Goal: Task Accomplishment & Management: Use online tool/utility

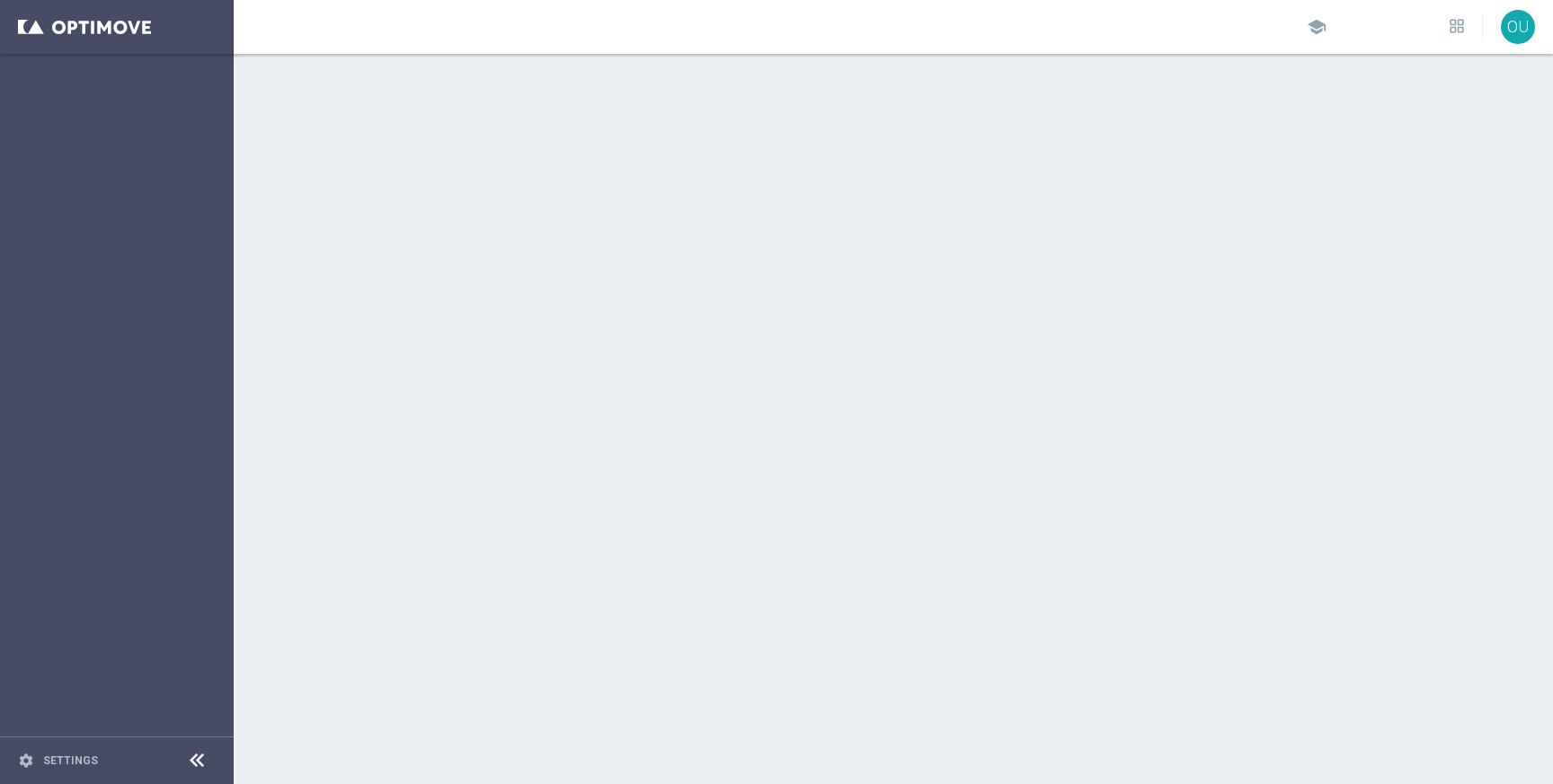
click at [825, 547] on div at bounding box center [893, 418] width 1319 height 730
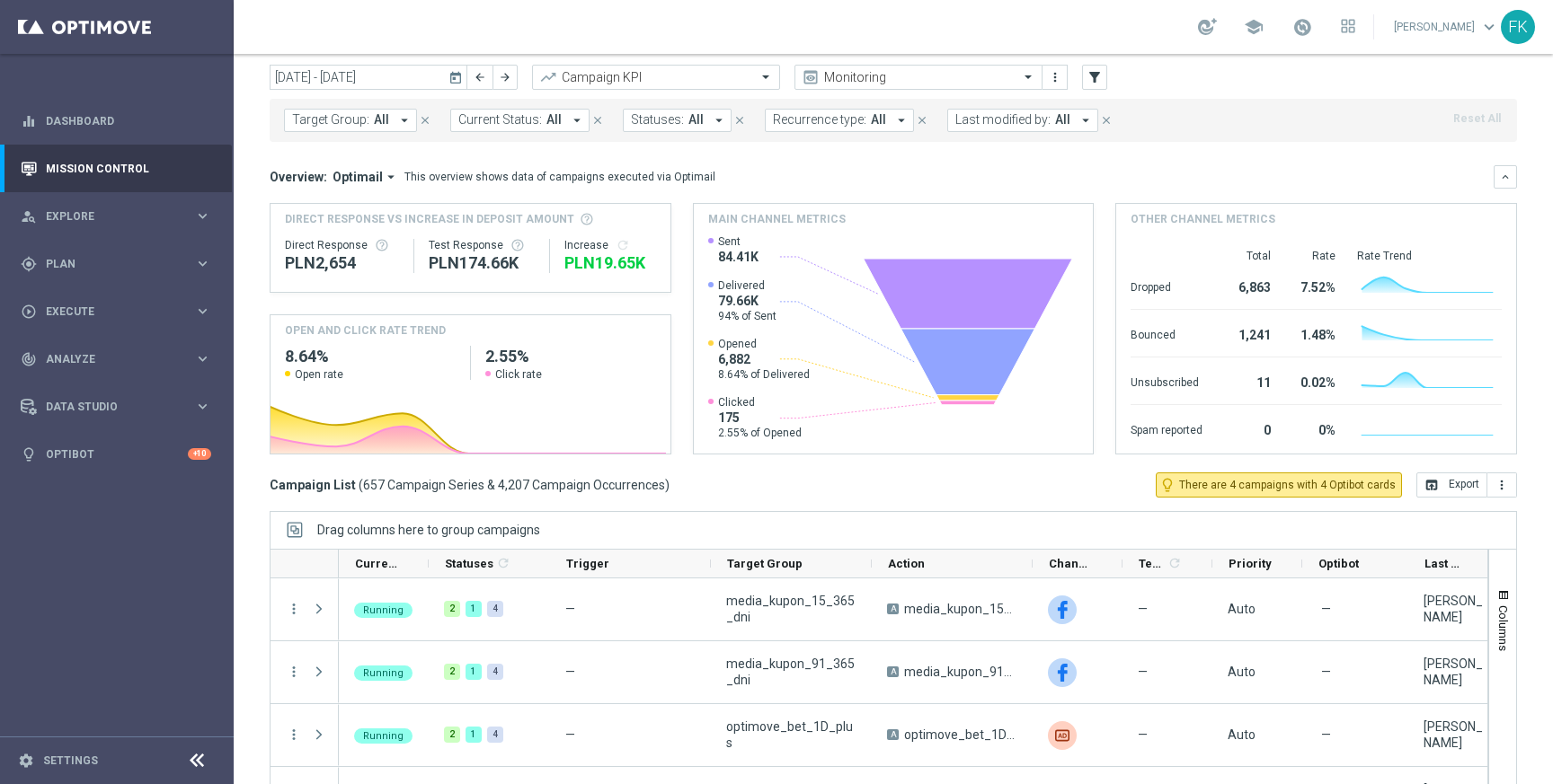
scroll to position [7, 0]
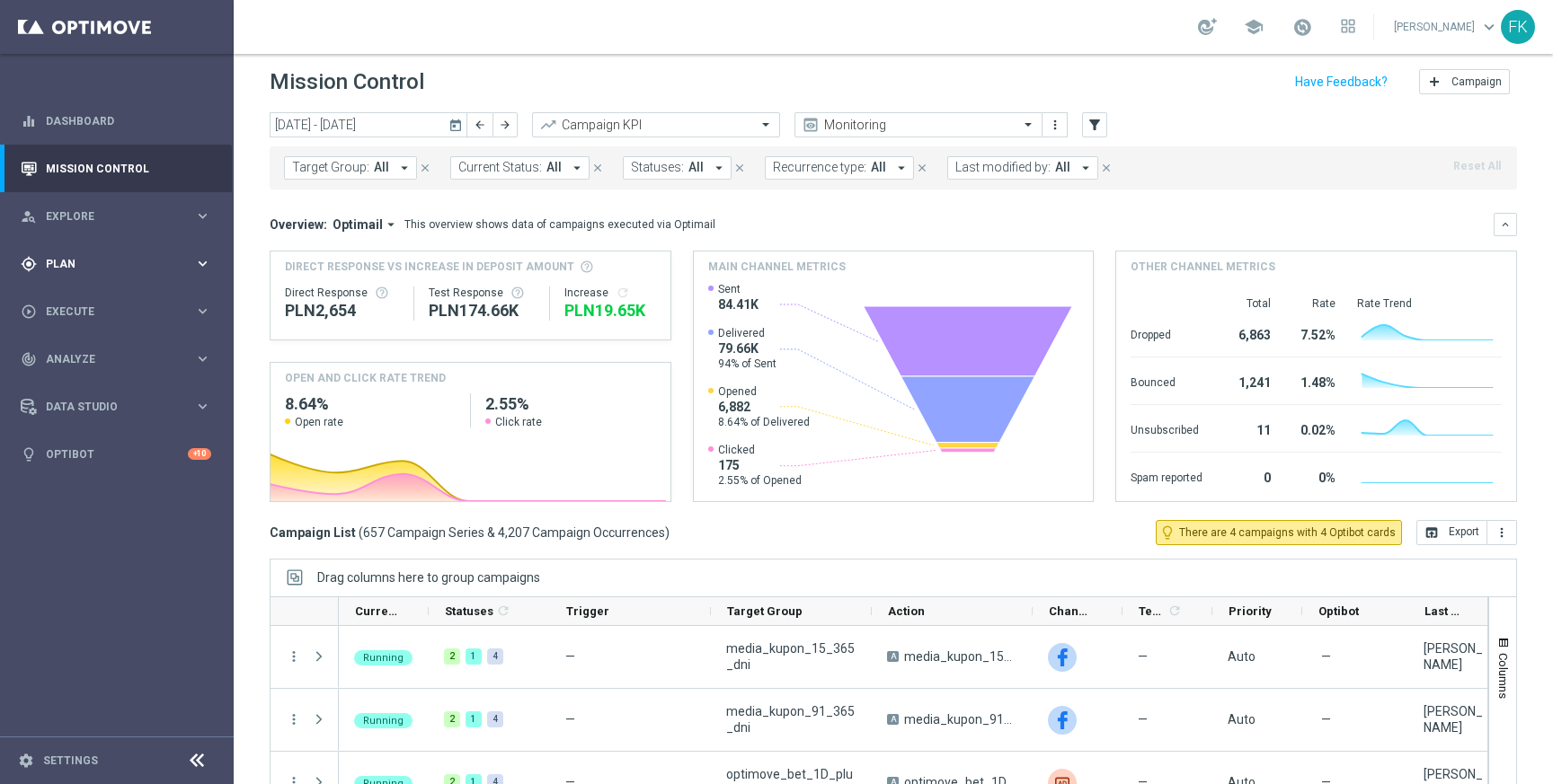
click at [169, 266] on span "Plan" at bounding box center [120, 264] width 148 height 11
click at [96, 351] on span "Templates" at bounding box center [112, 355] width 128 height 11
click at [89, 384] on link "Optimail" at bounding box center [121, 382] width 131 height 15
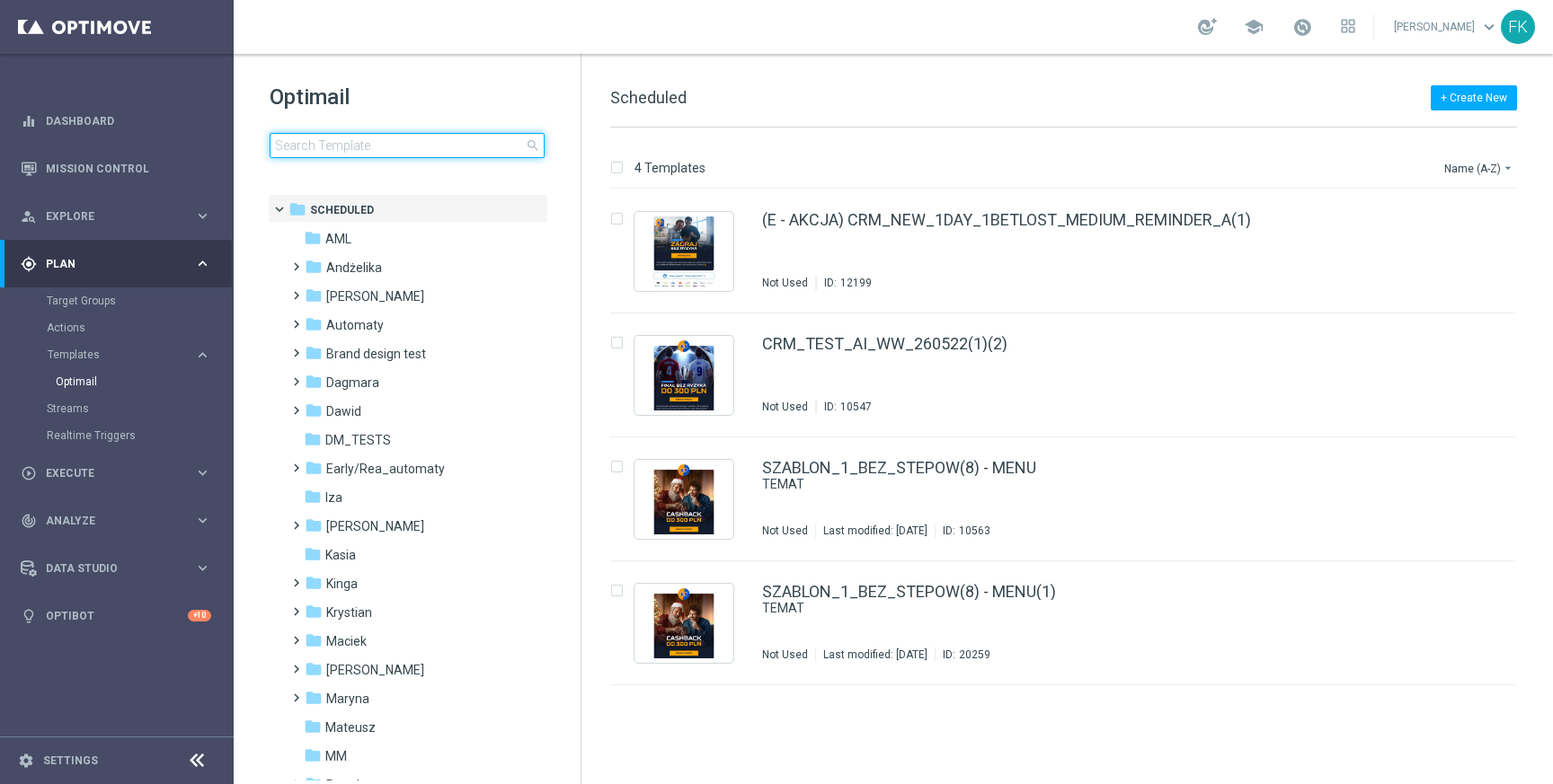
click at [421, 151] on input at bounding box center [407, 145] width 275 height 25
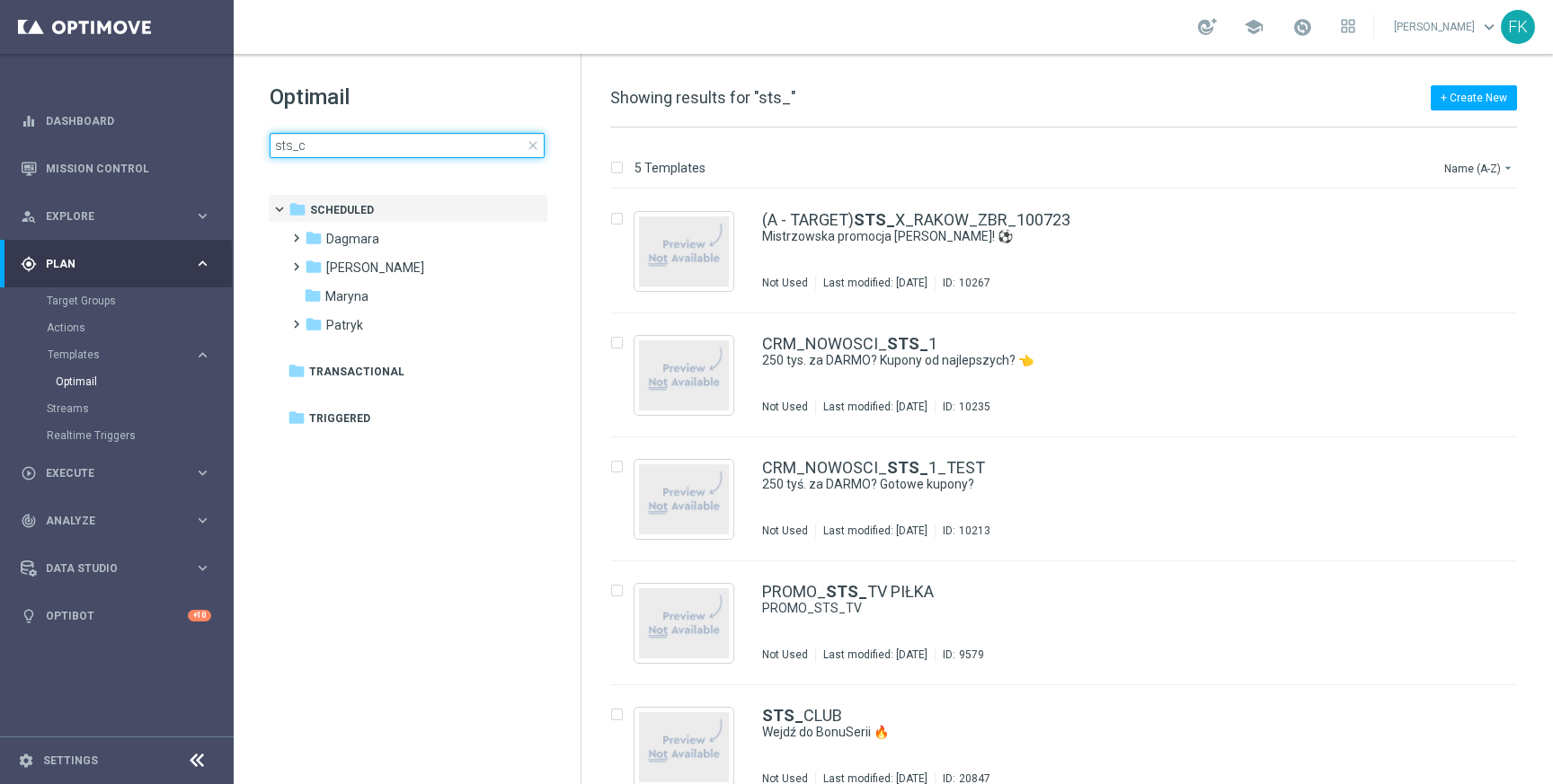
type input "sts_cl"
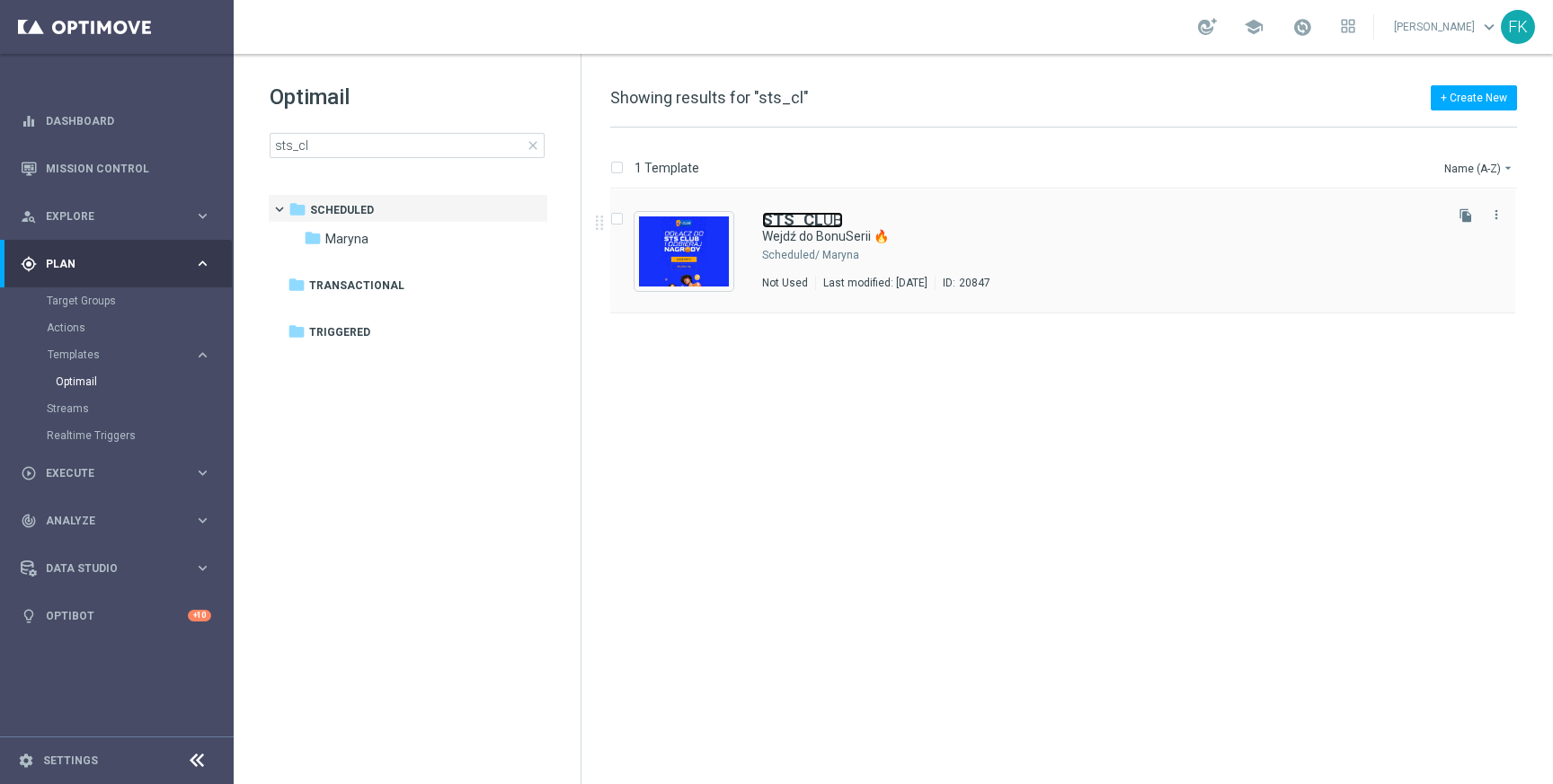
click at [807, 213] on b "STS_CL" at bounding box center [793, 220] width 61 height 18
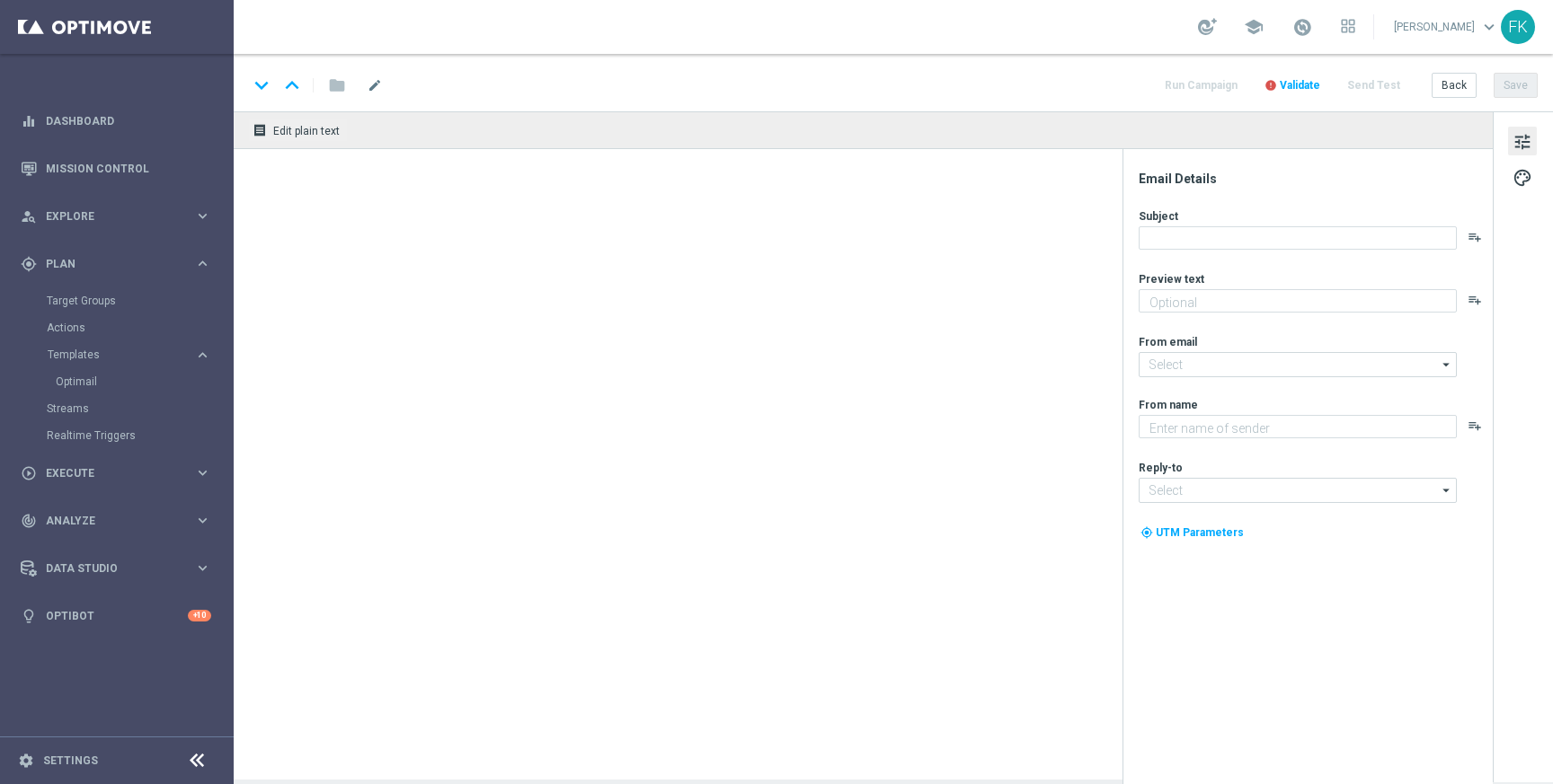
type textarea "Bonus za regularną grę w STS! 😎"
type input "[EMAIL_ADDRESS][DOMAIN_NAME]"
type textarea "STS"
type input "[EMAIL_ADDRESS][DOMAIN_NAME]"
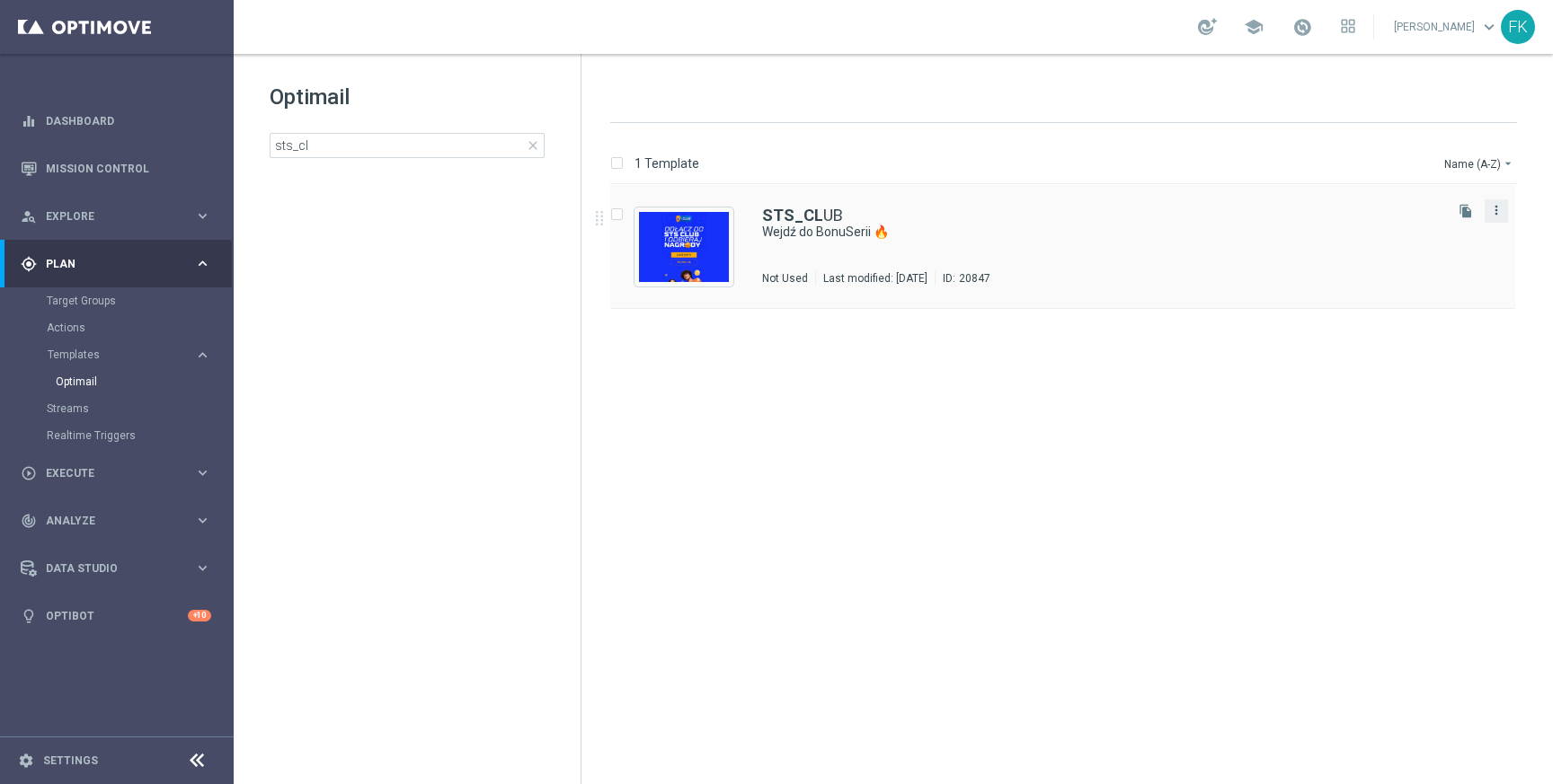
click at [1502, 204] on icon "more_vert" at bounding box center [1496, 211] width 15 height 15
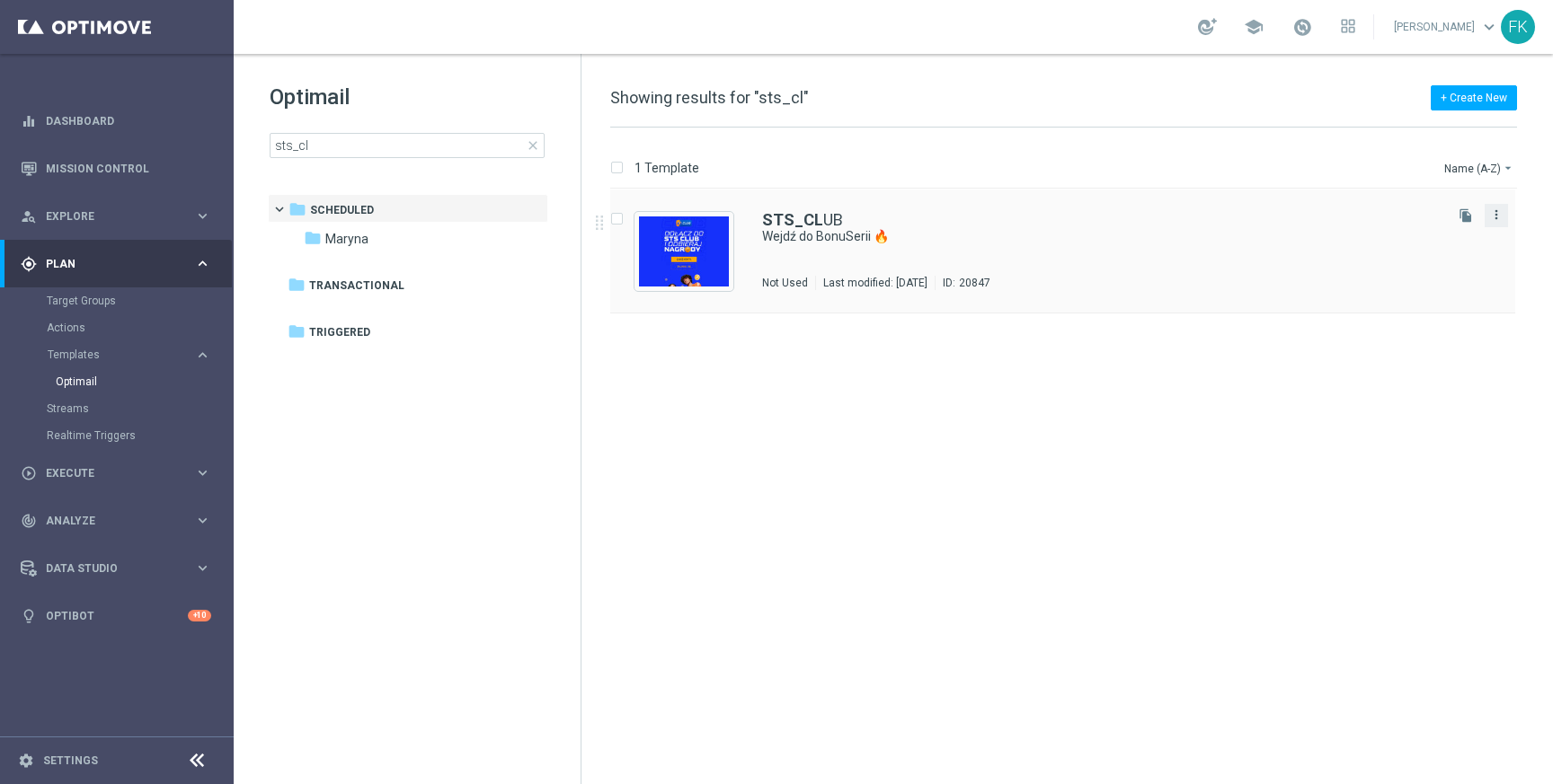
click at [1501, 209] on icon "more_vert" at bounding box center [1496, 215] width 15 height 15
click at [1450, 434] on div "insert_drive_file STS_CL UB Wejdź do BonuSerii 🔥 Scheduled/ Maryna Not Used Las…" at bounding box center [1071, 487] width 957 height 595
click at [1467, 216] on icon "file_copy" at bounding box center [1465, 216] width 15 height 15
click at [441, 151] on input "sts_cl" at bounding box center [407, 145] width 275 height 25
type input "sts_clu"
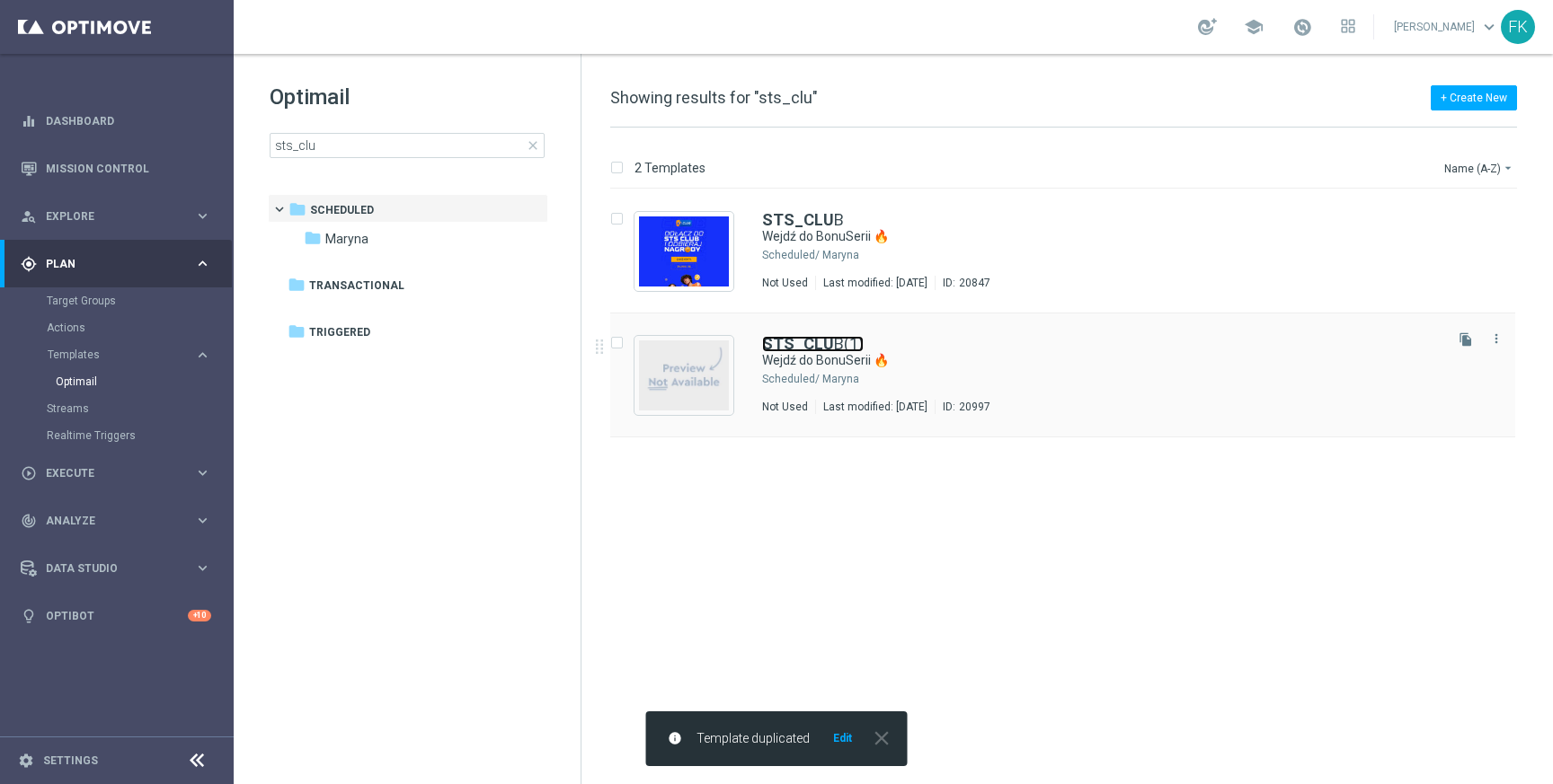
click at [808, 344] on b "STS_CLU" at bounding box center [798, 344] width 72 height 18
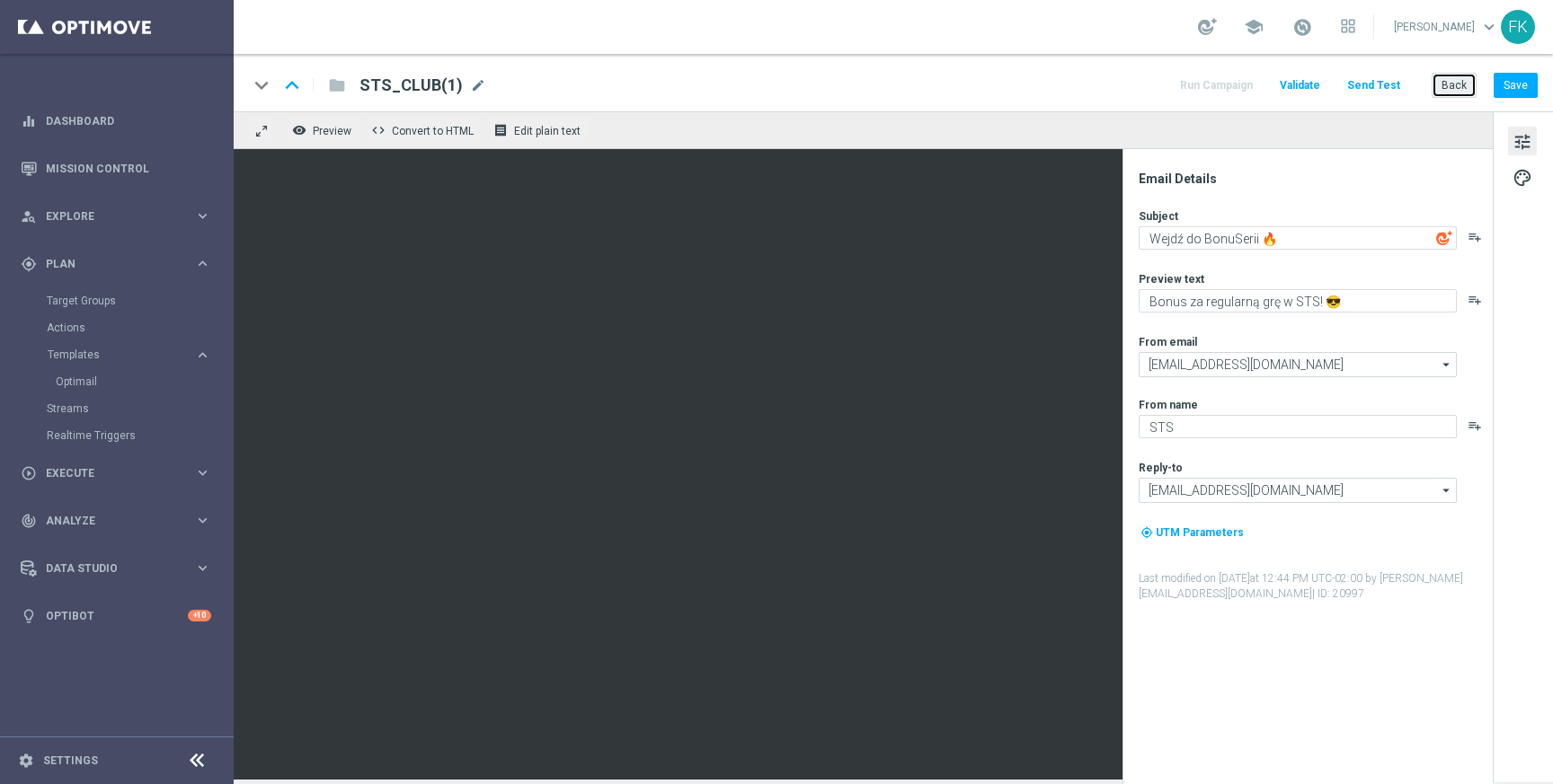
click at [1455, 81] on button "Back" at bounding box center [1453, 85] width 45 height 25
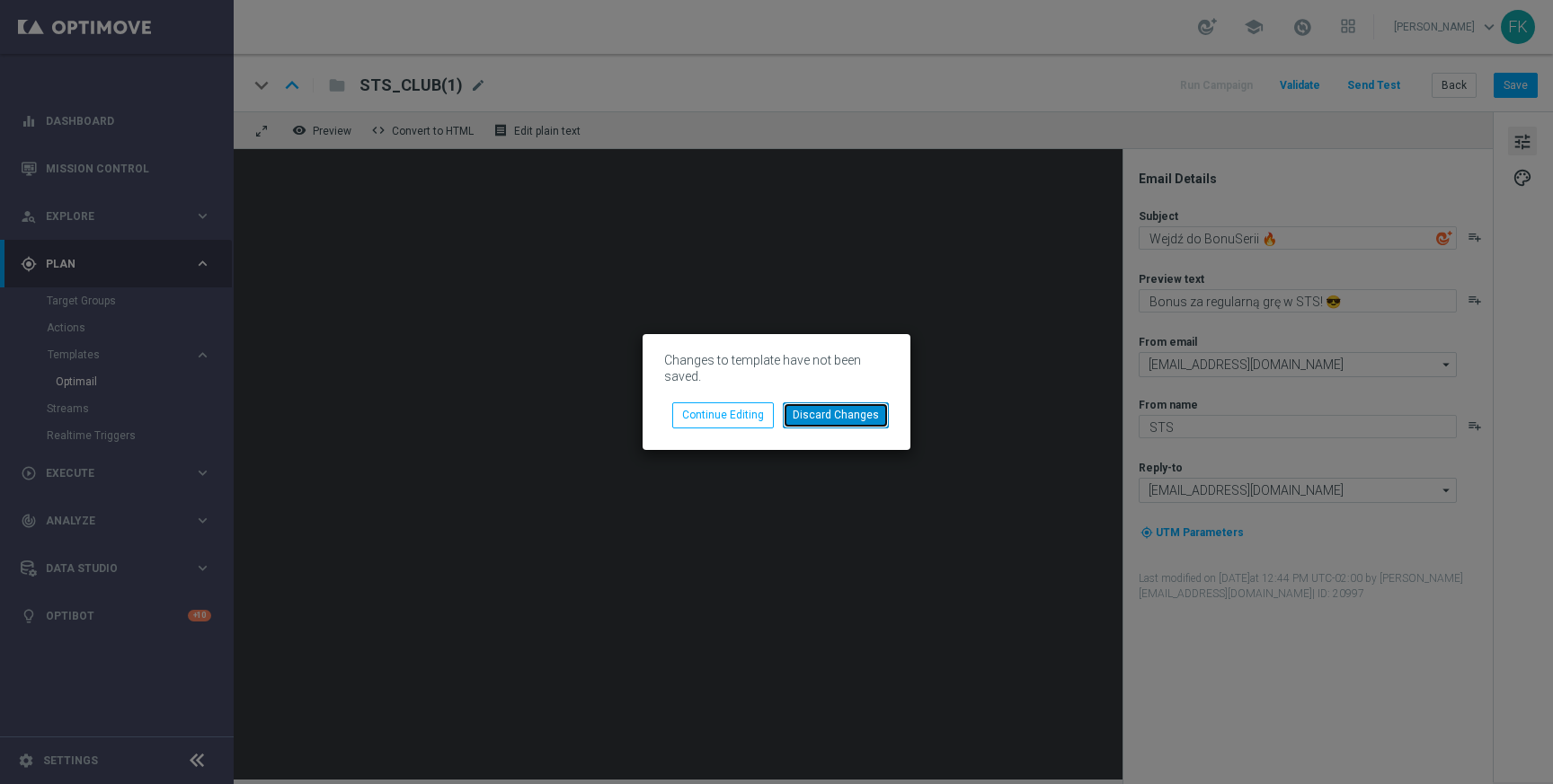
click at [819, 419] on button "Discard Changes" at bounding box center [835, 415] width 106 height 25
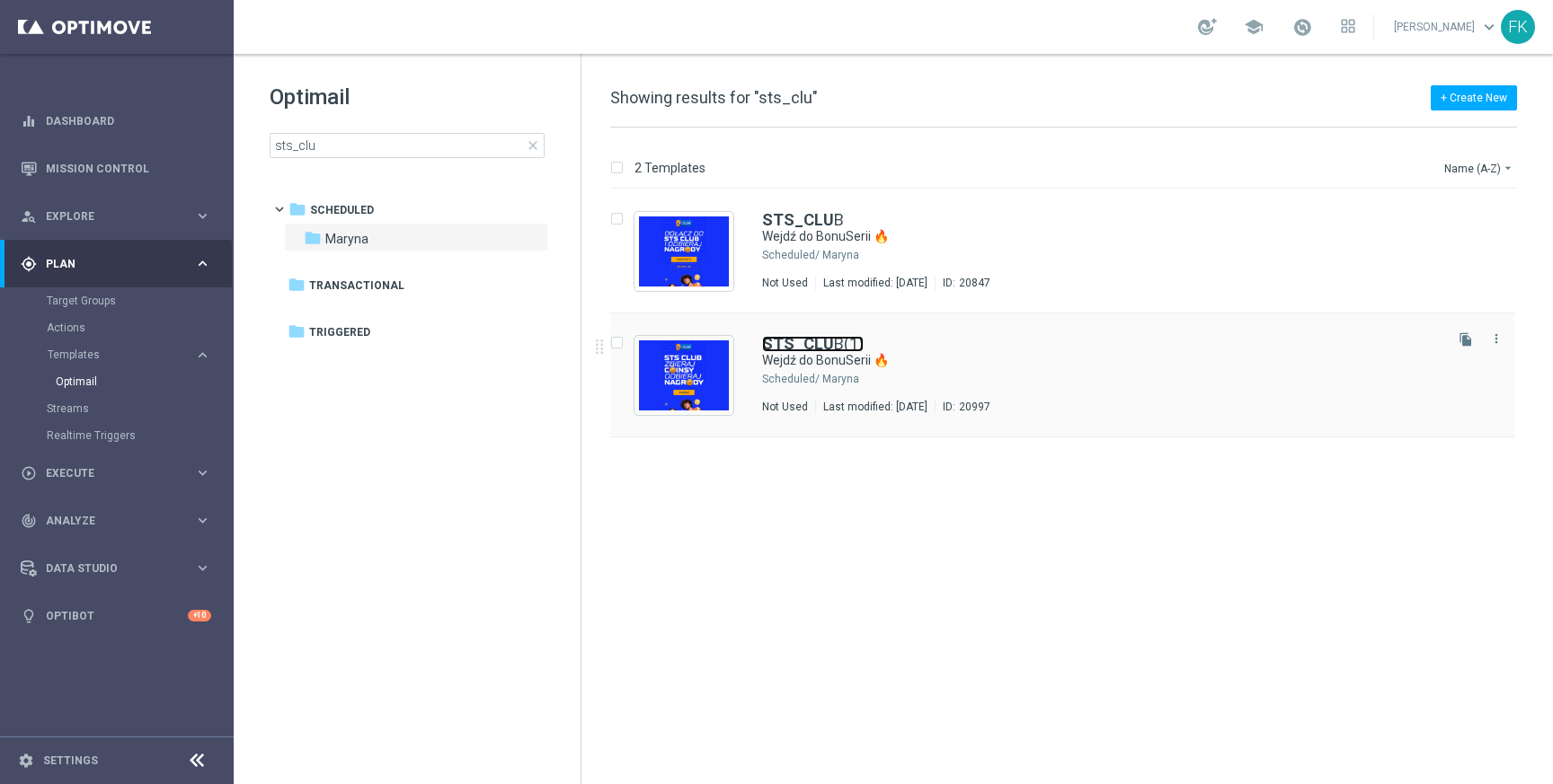
click at [829, 347] on link "STS_CLU B(1)" at bounding box center [813, 344] width 102 height 17
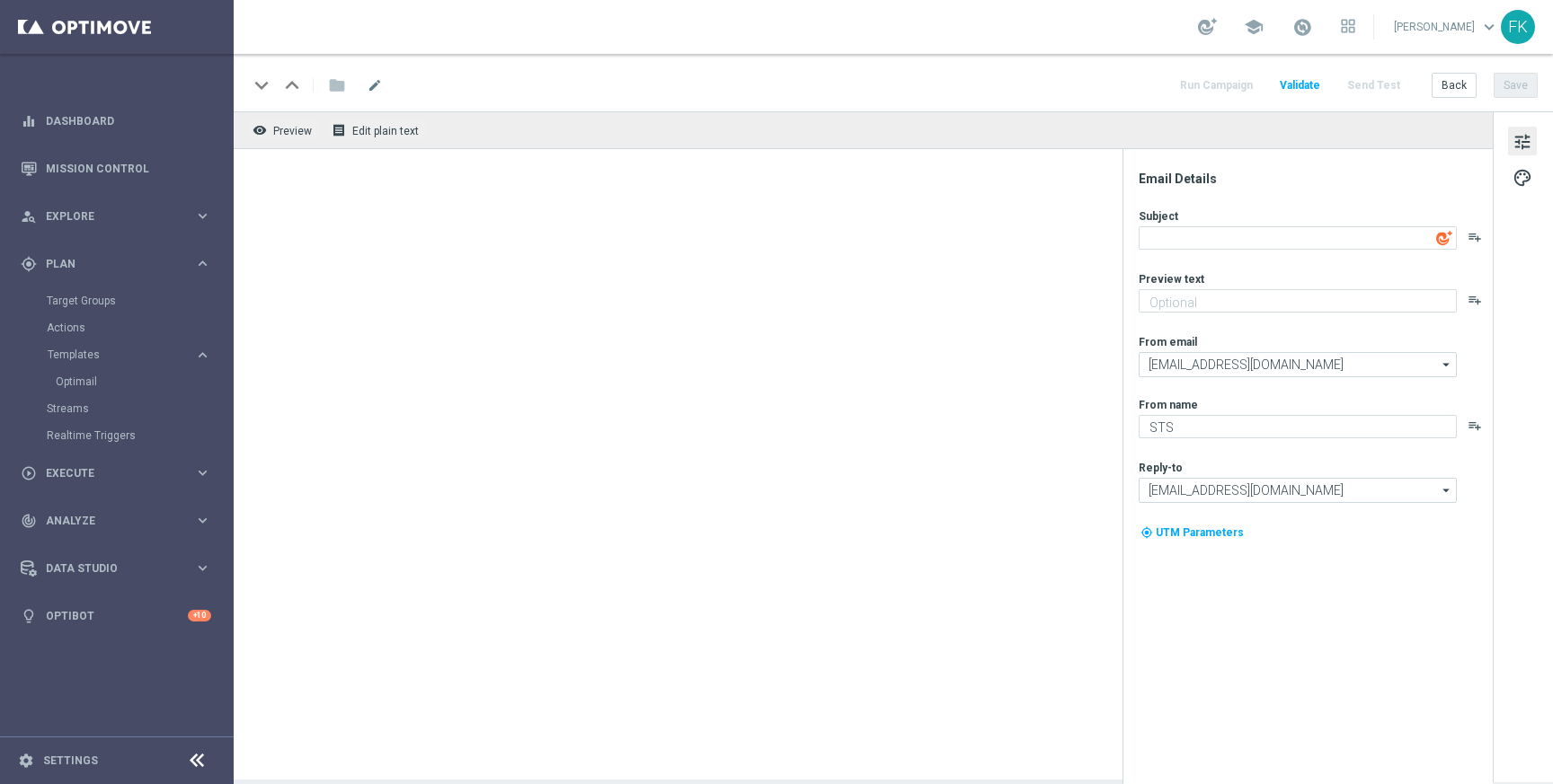
type textarea "Wejdź do BonuSerii 🔥"
type textarea "Bonus za regularną grę w STS! 😎"
type input "[EMAIL_ADDRESS][DOMAIN_NAME]"
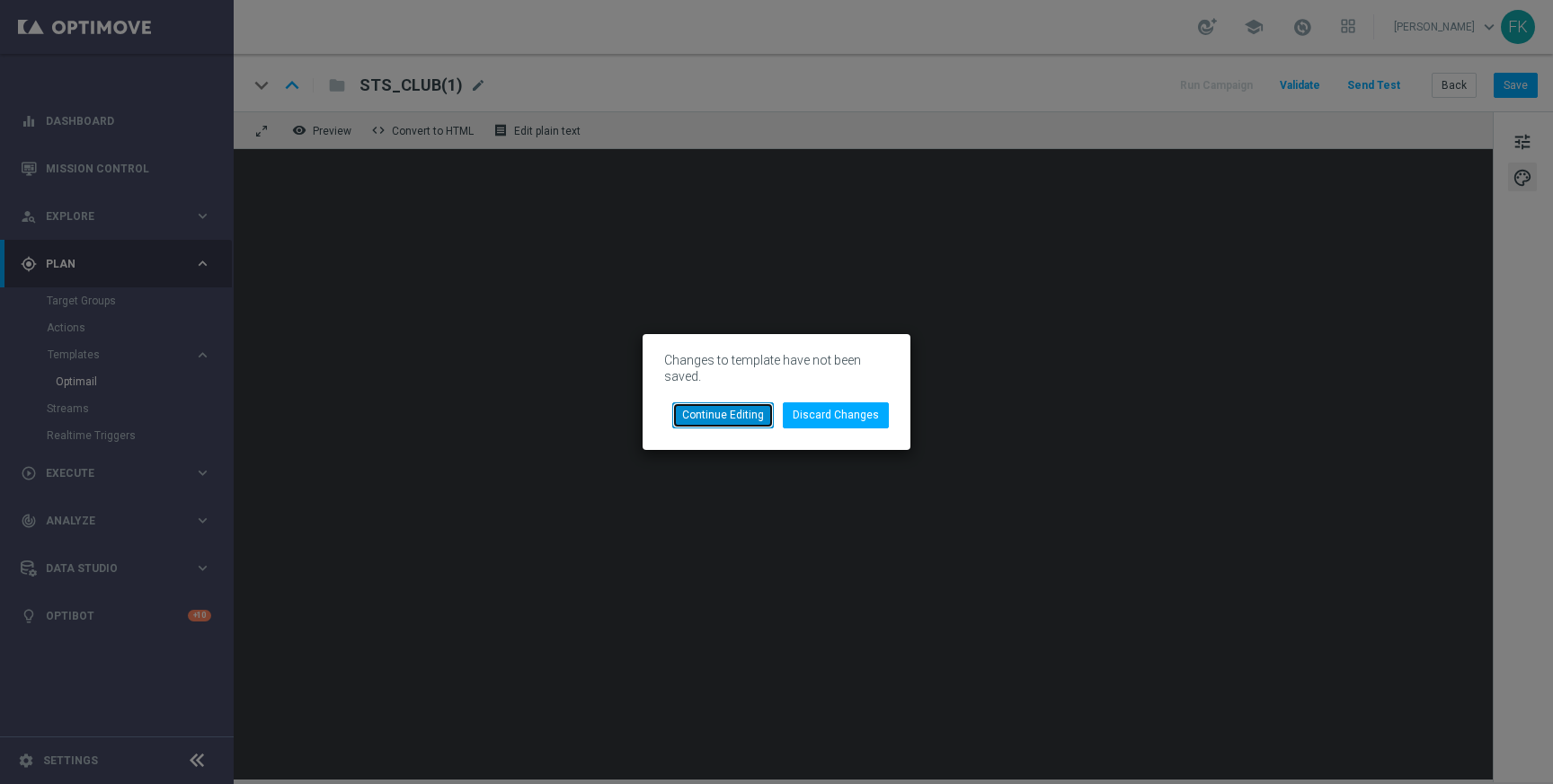
click at [768, 421] on button "Continue Editing" at bounding box center [722, 415] width 102 height 25
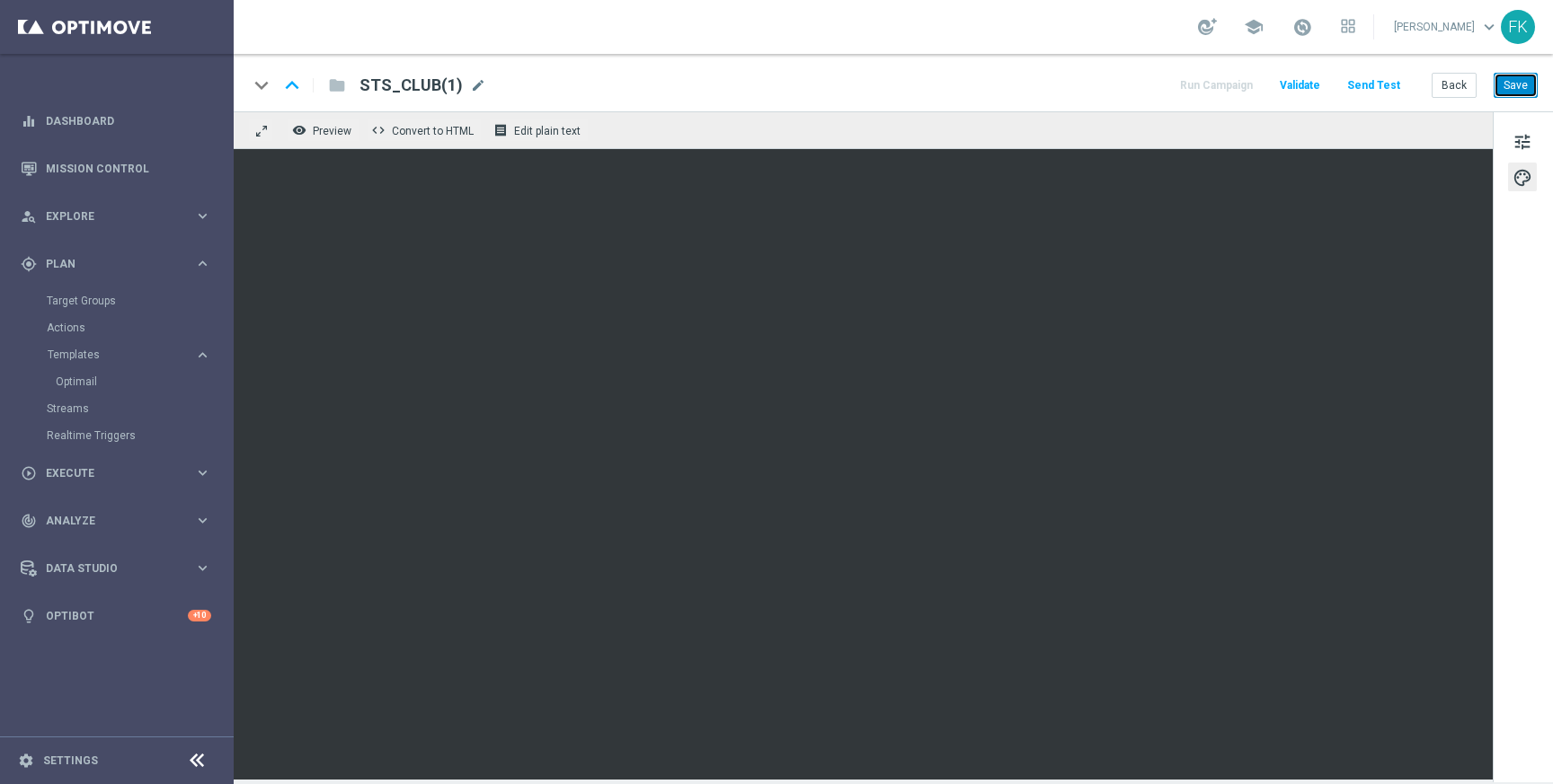
click at [1524, 86] on button "Save" at bounding box center [1515, 85] width 44 height 25
click at [1530, 90] on button "Save" at bounding box center [1515, 85] width 44 height 25
click at [1501, 80] on button "Save" at bounding box center [1515, 85] width 44 height 25
click at [1517, 72] on div "keyboard_arrow_down keyboard_arrow_up folder STS_CLUB(1) STS_CLUB(1) mode_edit …" at bounding box center [893, 82] width 1319 height 57
click at [1520, 83] on button "Save" at bounding box center [1515, 85] width 44 height 25
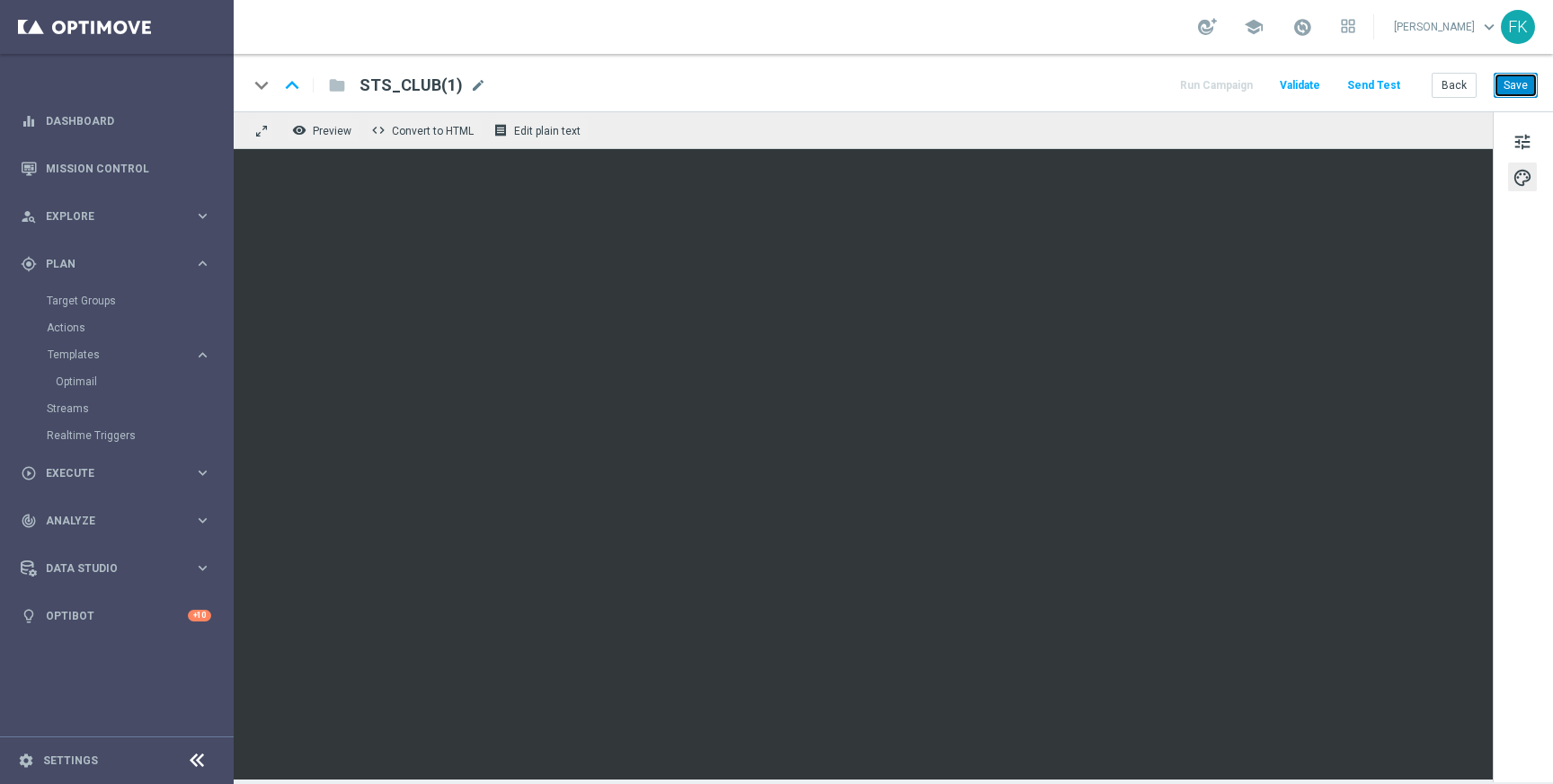
click at [1518, 83] on button "Save" at bounding box center [1515, 85] width 44 height 25
click at [471, 86] on span "mode_edit" at bounding box center [479, 86] width 17 height 17
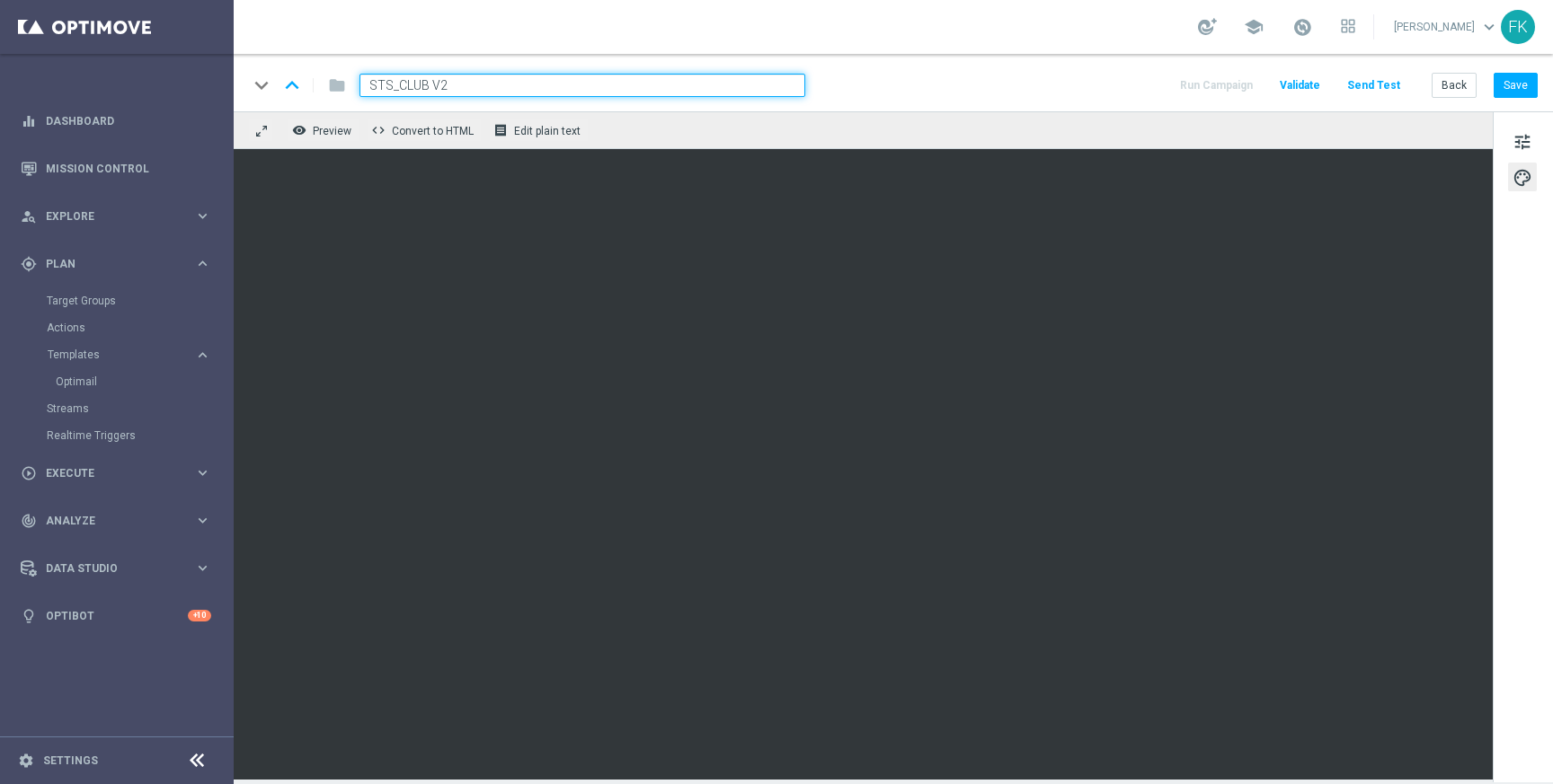
type input "STS_CLUB V2"
click at [1512, 97] on button "Save" at bounding box center [1515, 85] width 44 height 25
click at [1514, 91] on button "Save" at bounding box center [1515, 85] width 44 height 25
click at [1473, 81] on button "Back" at bounding box center [1453, 85] width 45 height 25
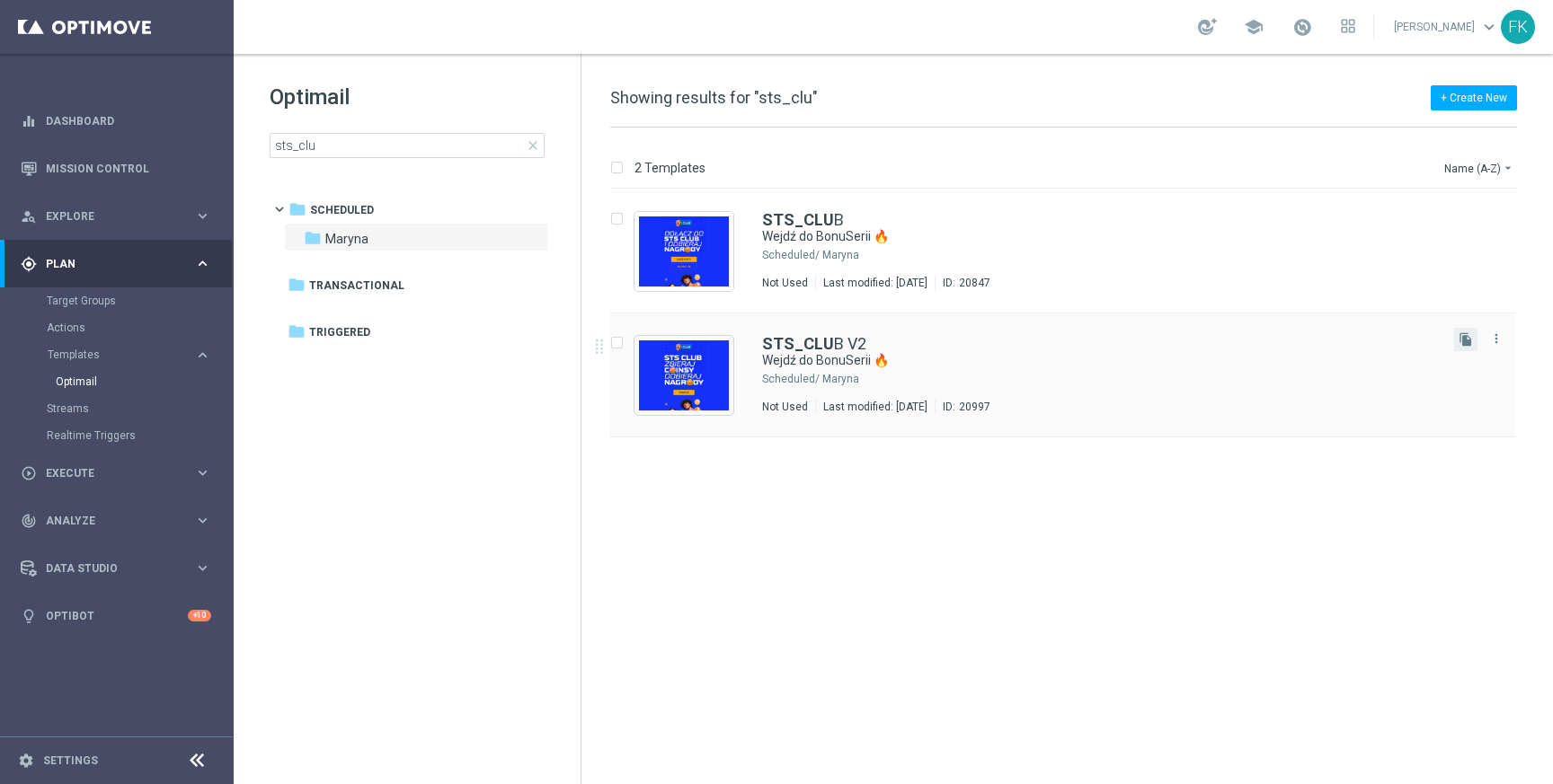
click at [1473, 340] on button "file_copy" at bounding box center [1465, 339] width 23 height 23
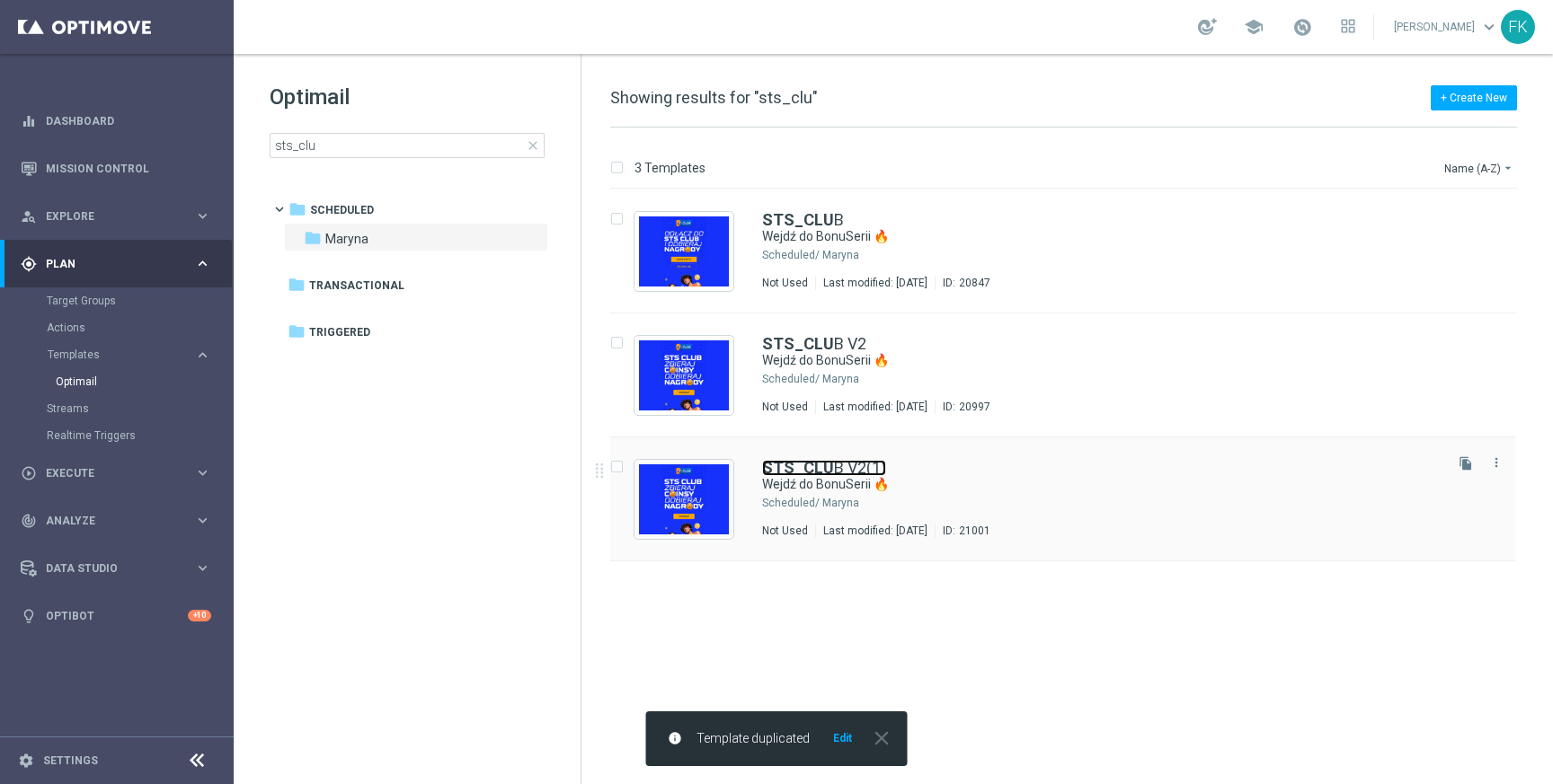
click at [875, 470] on link "STS_CLU B V2(1)" at bounding box center [824, 468] width 124 height 17
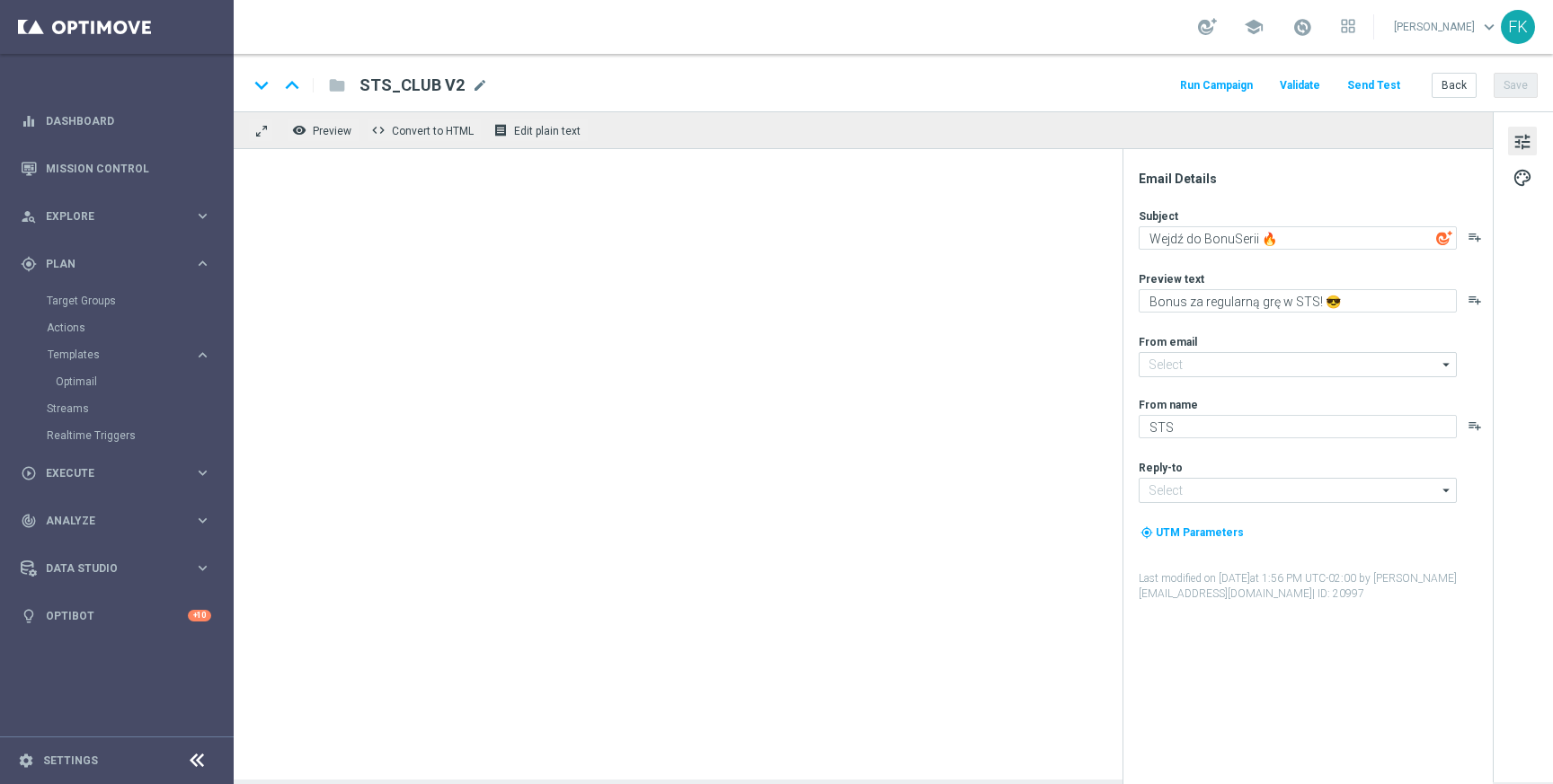
type input "[EMAIL_ADDRESS][DOMAIN_NAME]"
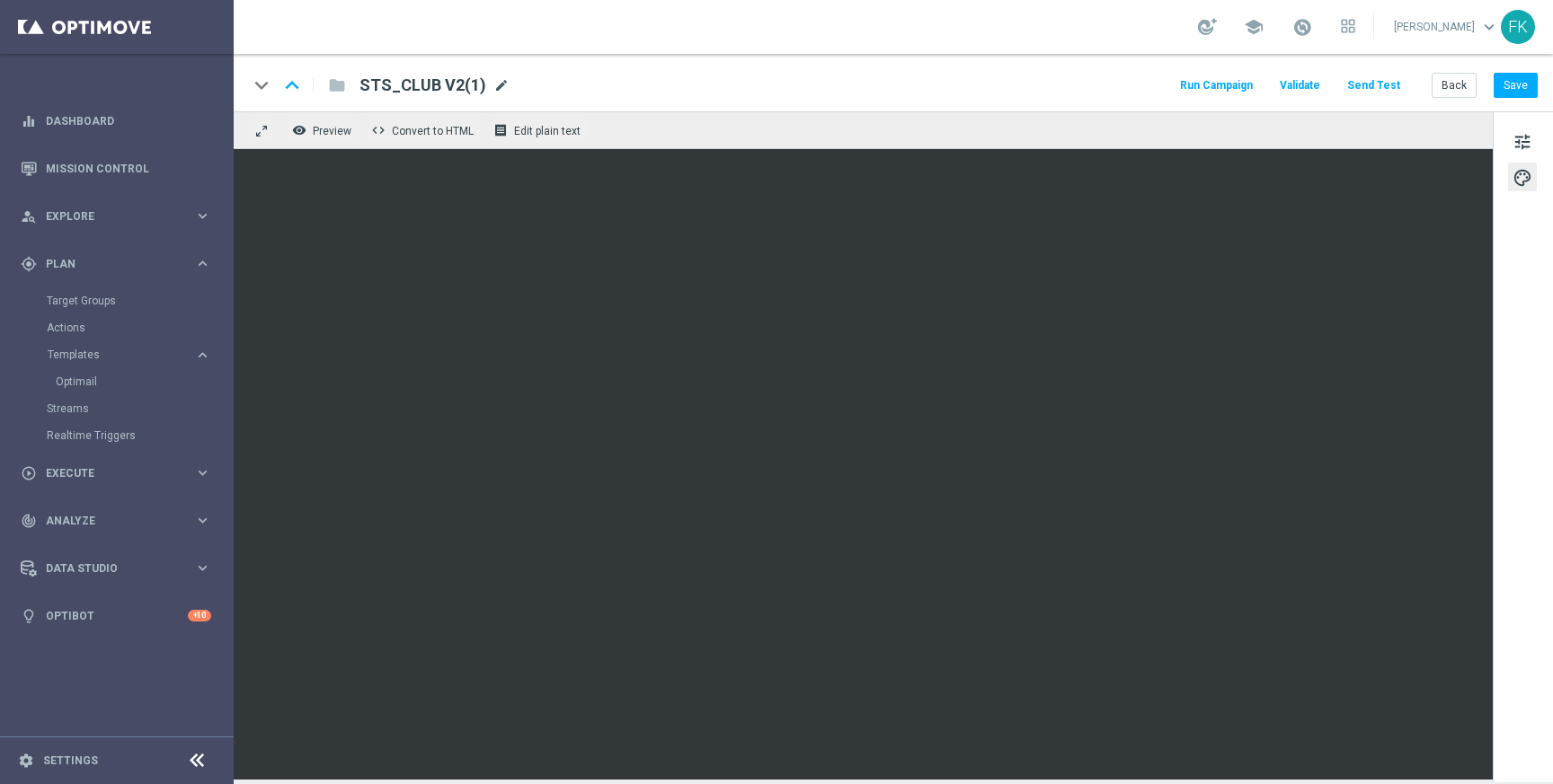
click at [496, 82] on span "mode_edit" at bounding box center [502, 86] width 17 height 17
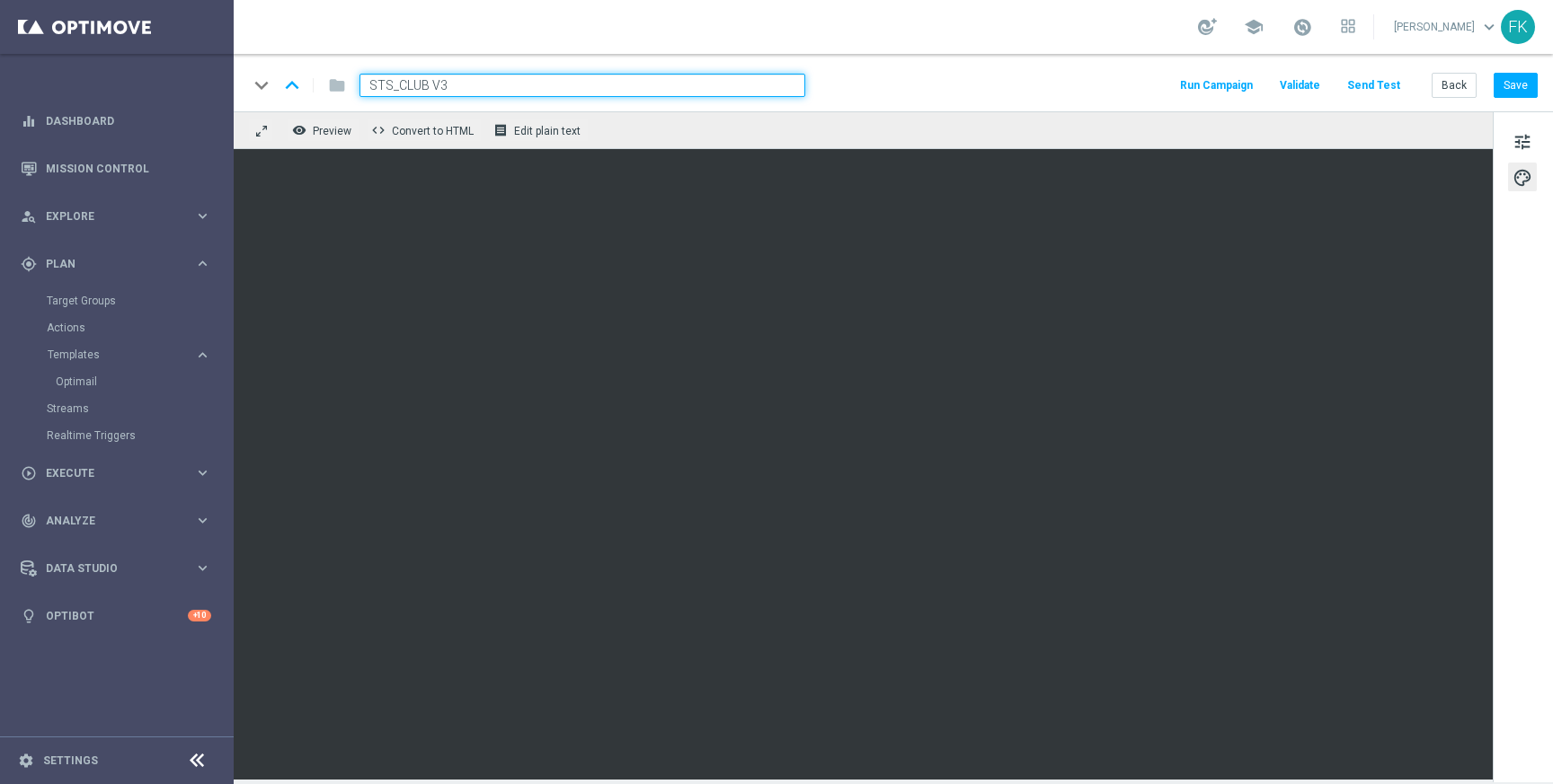
type input "STS_CLUB V3"
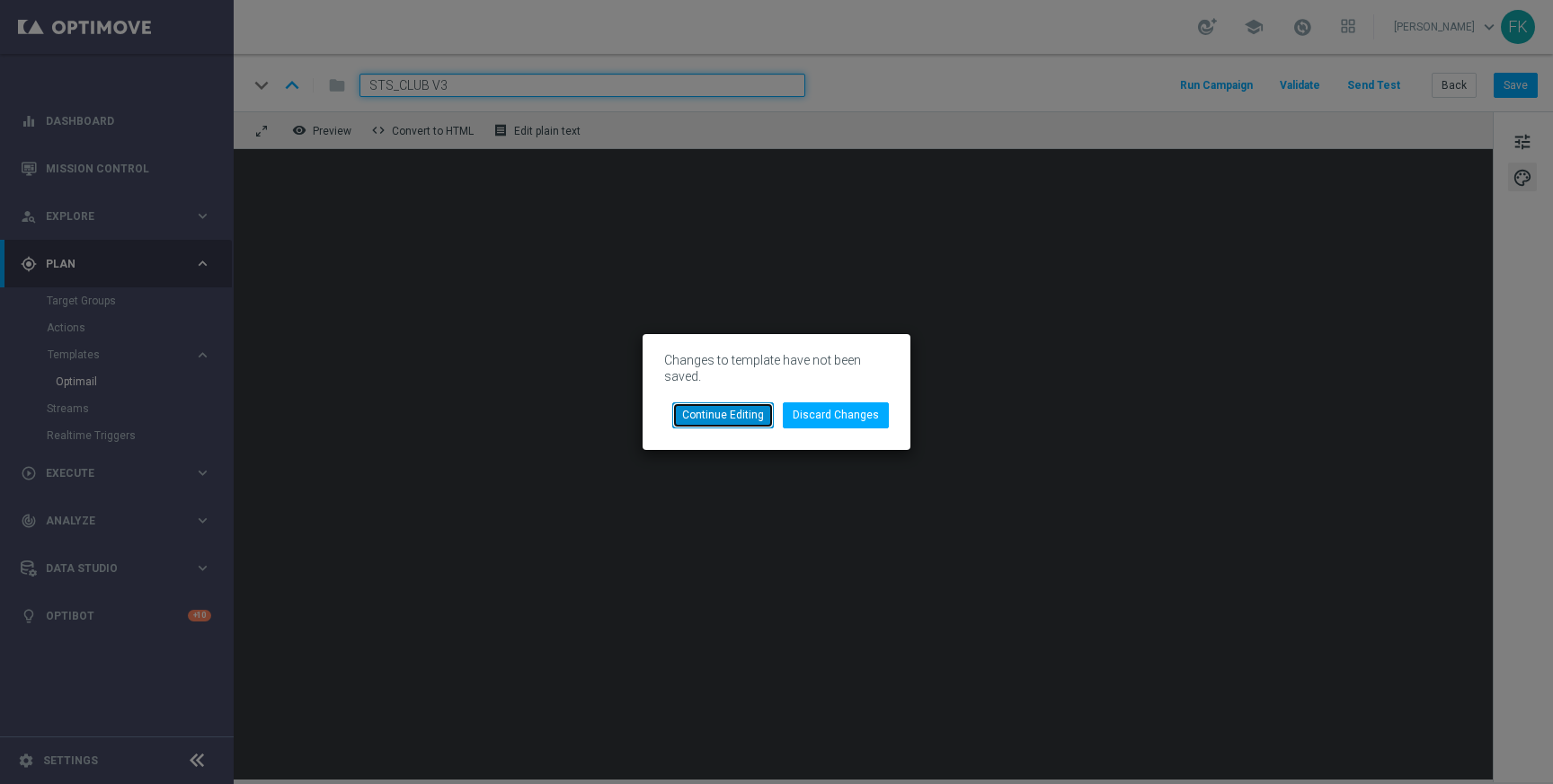
click at [758, 420] on button "Continue Editing" at bounding box center [722, 415] width 102 height 25
click at [746, 413] on button "Continue Editing" at bounding box center [722, 415] width 102 height 25
